Goal: Task Accomplishment & Management: Use online tool/utility

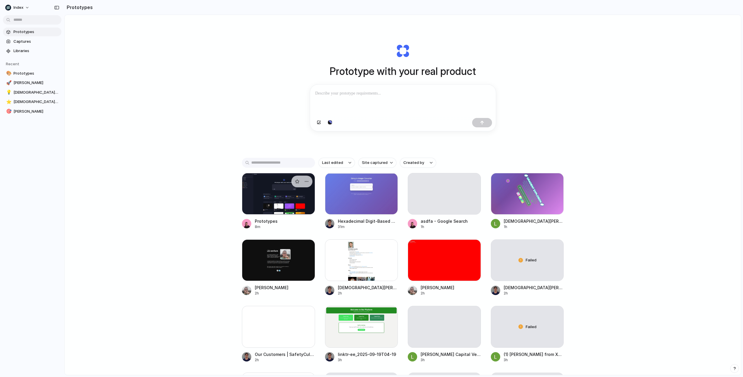
click at [290, 205] on div at bounding box center [278, 194] width 73 height 42
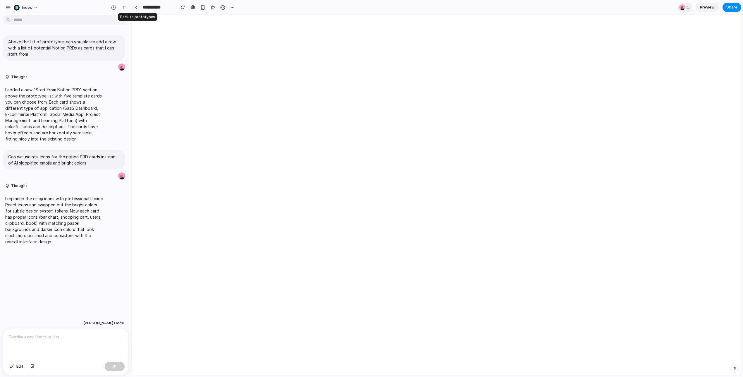
click at [137, 7] on div at bounding box center [136, 7] width 3 height 3
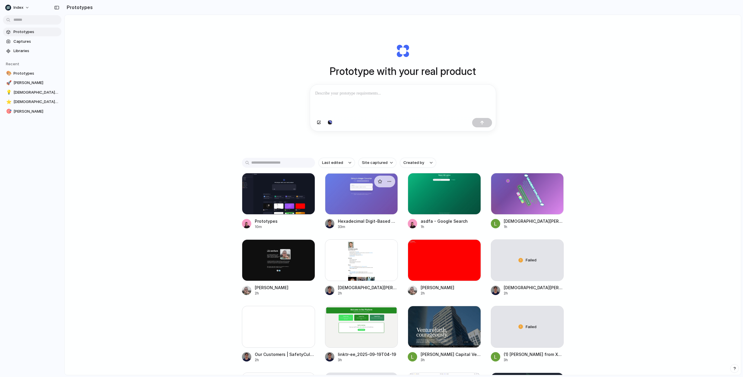
click at [358, 203] on div at bounding box center [361, 194] width 73 height 42
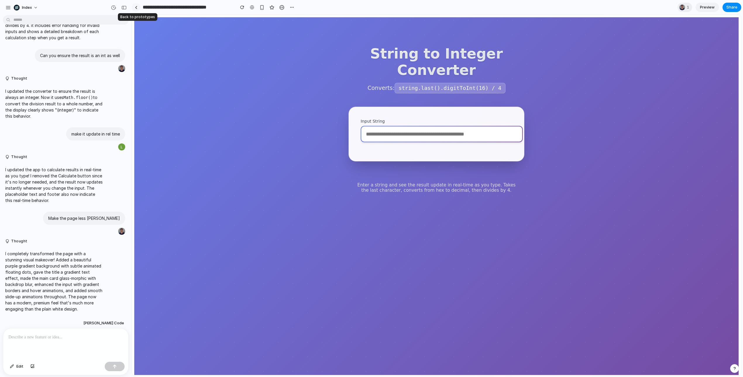
click at [137, 7] on div at bounding box center [136, 7] width 3 height 3
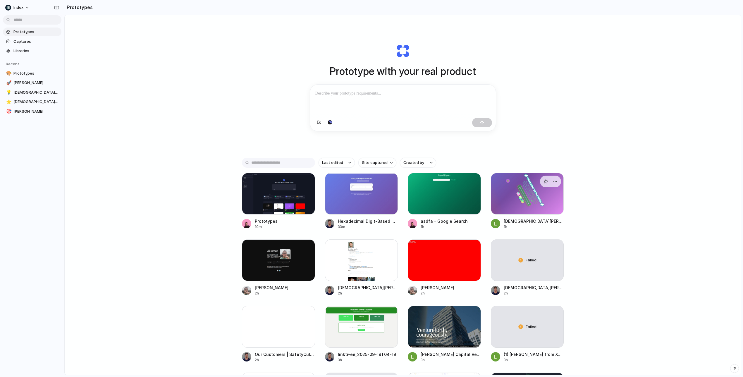
click at [529, 205] on div at bounding box center [527, 194] width 73 height 42
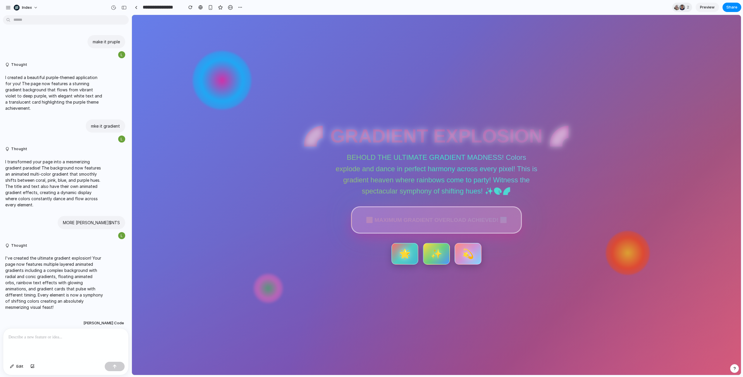
click at [603, 236] on div at bounding box center [626, 259] width 46 height 46
click at [136, 7] on div at bounding box center [136, 7] width 3 height 3
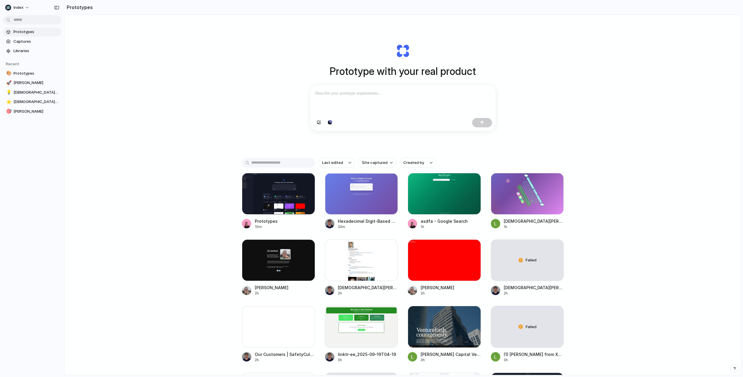
click at [313, 126] on div at bounding box center [403, 123] width 186 height 15
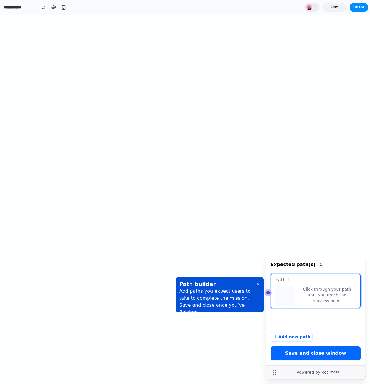
click at [299, 293] on div "Click through your path until you reach the success point" at bounding box center [326, 295] width 61 height 18
click at [295, 338] on div "Add new path" at bounding box center [294, 337] width 32 height 6
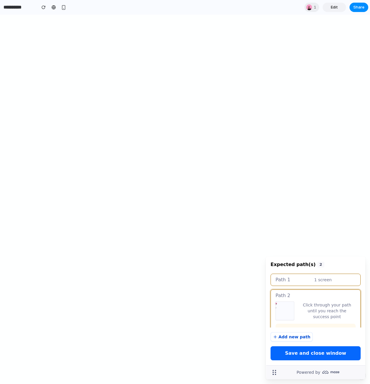
click at [287, 334] on div "Add new path" at bounding box center [294, 337] width 32 height 6
